Goal: Find specific page/section: Find specific page/section

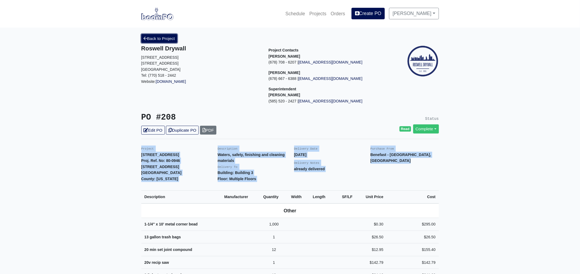
click at [159, 38] on link "Back to Project" at bounding box center [159, 38] width 36 height 9
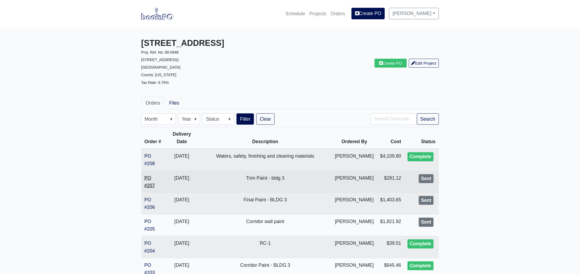
click at [150, 183] on link "PO #207" at bounding box center [150, 182] width 10 height 13
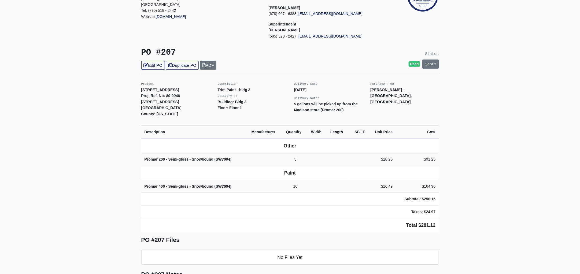
scroll to position [67, 0]
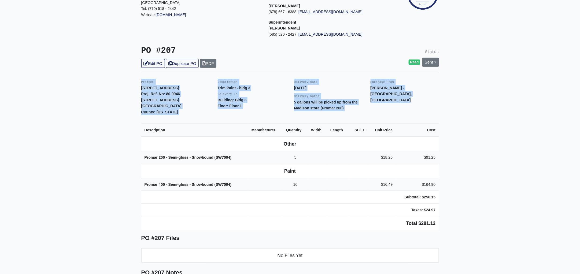
drag, startPoint x: 141, startPoint y: 82, endPoint x: 448, endPoint y: 229, distance: 340.2
click at [448, 229] on main "Back to Project Roswell Drywall [STREET_ADDRESS] Tel: (770) 518 - 2442 Website:…" at bounding box center [290, 256] width 580 height 590
copy div "Project [STREET_ADDRESS]. Ref. No: 80-0946 [STREET_ADDRESS]: [US_STATE] Descrip…"
click at [462, 225] on main "Back to Project Roswell Drywall [STREET_ADDRESS] Tel: (770) 518 - 2442 Website:…" at bounding box center [290, 256] width 580 height 590
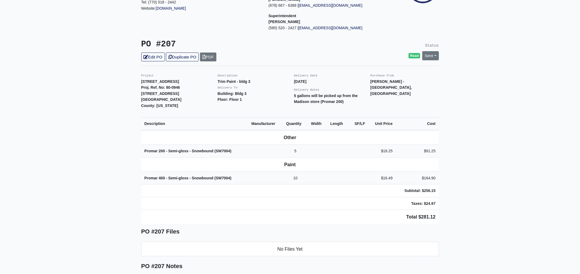
scroll to position [0, 0]
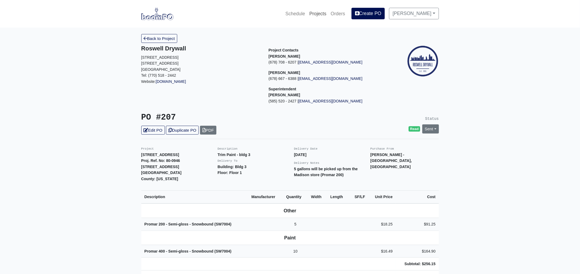
click at [325, 14] on link "Projects" at bounding box center [318, 14] width 21 height 12
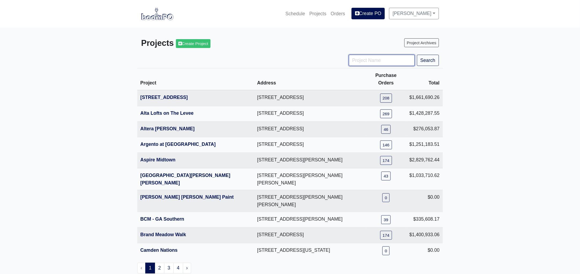
click at [367, 62] on input "Project Name" at bounding box center [382, 60] width 66 height 11
type input "ga"
click at [417, 55] on button "Search" at bounding box center [428, 60] width 22 height 11
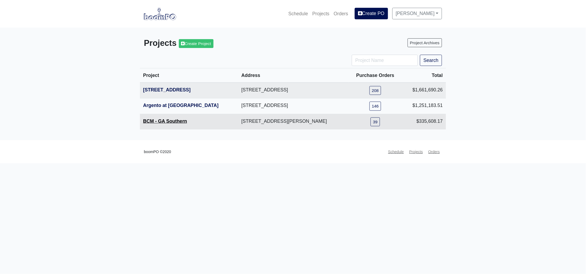
click at [176, 121] on link "BCM - GA Southern" at bounding box center [165, 121] width 44 height 5
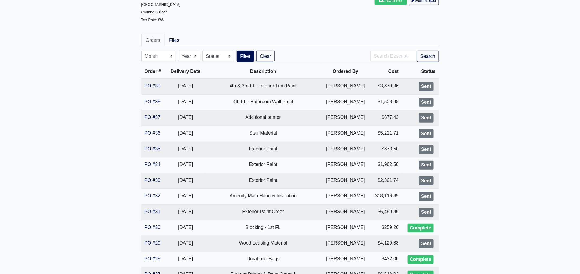
scroll to position [167, 0]
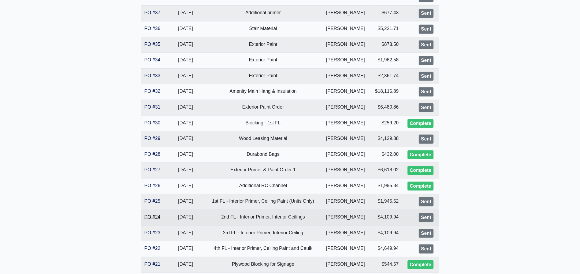
click at [151, 217] on link "PO #24" at bounding box center [153, 216] width 16 height 5
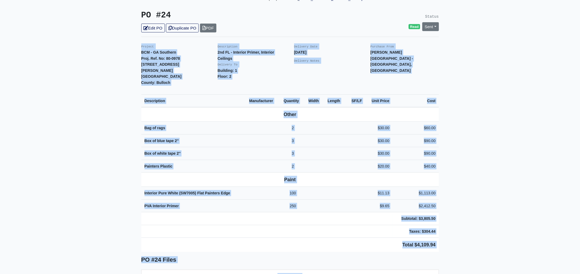
scroll to position [110, 0]
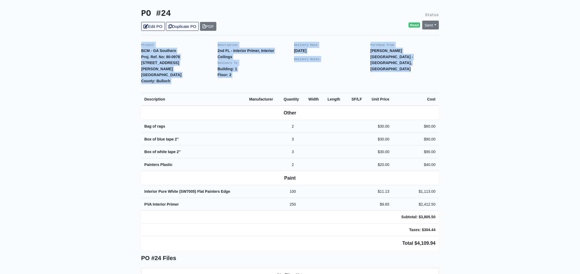
drag, startPoint x: 140, startPoint y: 82, endPoint x: 463, endPoint y: 218, distance: 350.4
copy div "Project BCM - GA Southern Proj. Ref. No: 80-0978 1701 Chandler Rd. Statesboro, …"
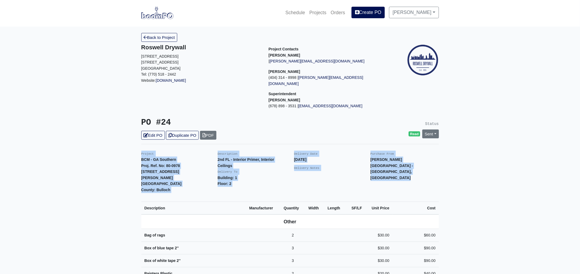
scroll to position [0, 0]
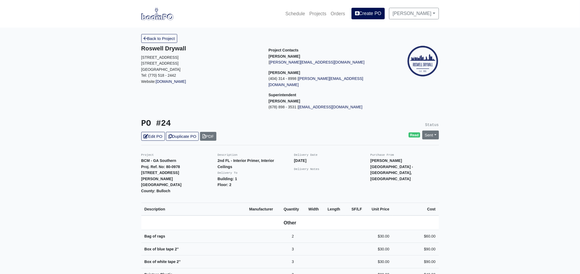
click at [164, 37] on link "Back to Project" at bounding box center [159, 38] width 36 height 9
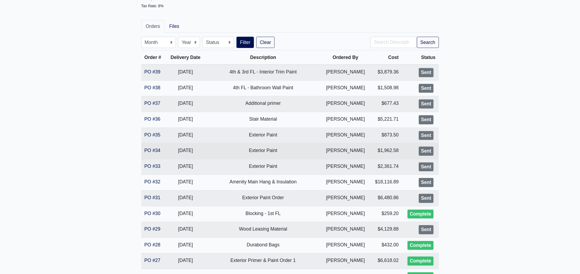
scroll to position [134, 0]
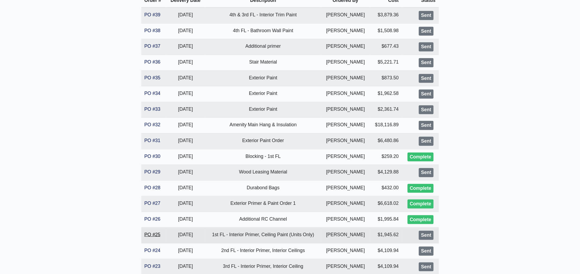
click at [151, 233] on link "PO #25" at bounding box center [153, 234] width 16 height 5
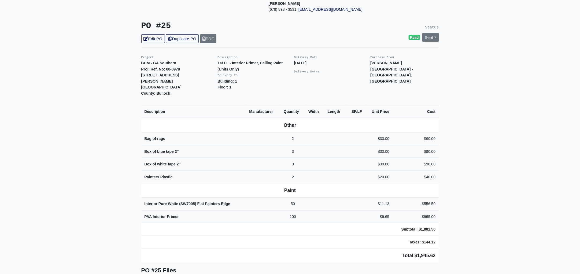
scroll to position [100, 0]
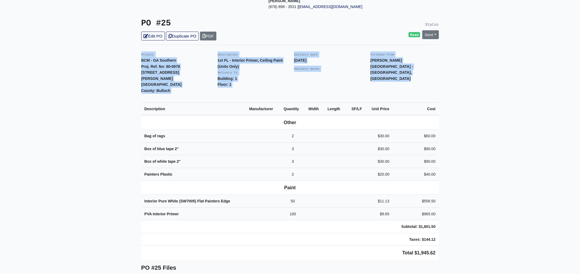
drag, startPoint x: 139, startPoint y: 47, endPoint x: 491, endPoint y: 226, distance: 394.1
copy div "Project BCM - GA Southern Proj. Ref. [STREET_ADDRESS][PERSON_NAME] [GEOGRAPHIC_…"
